Goal: Check status: Check status

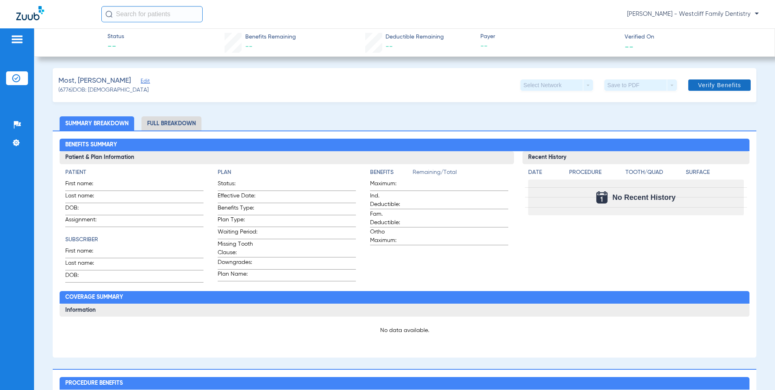
click at [710, 90] on span at bounding box center [720, 84] width 62 height 19
click at [722, 85] on span "Verify Benefits" at bounding box center [719, 85] width 43 height 6
